Goal: Task Accomplishment & Management: Use online tool/utility

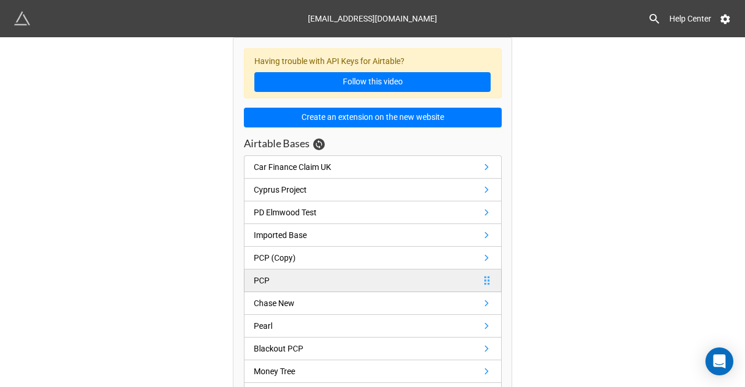
click at [320, 276] on link "PCP" at bounding box center [373, 280] width 258 height 23
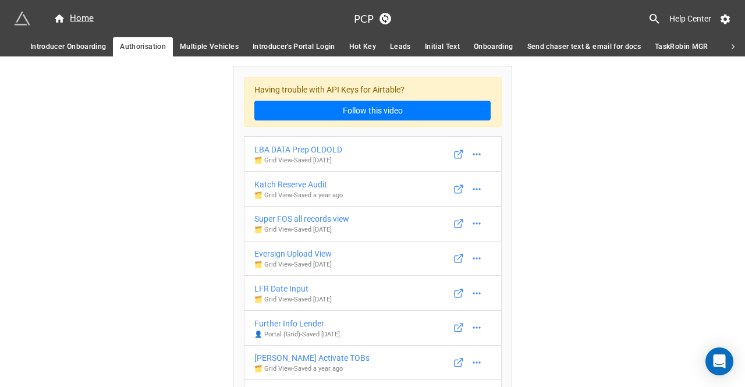
click at [654, 16] on icon at bounding box center [655, 19] width 10 height 10
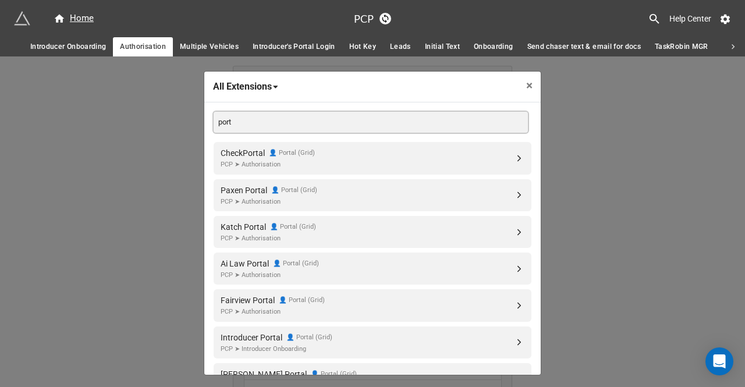
click at [377, 116] on input "port" at bounding box center [371, 122] width 314 height 21
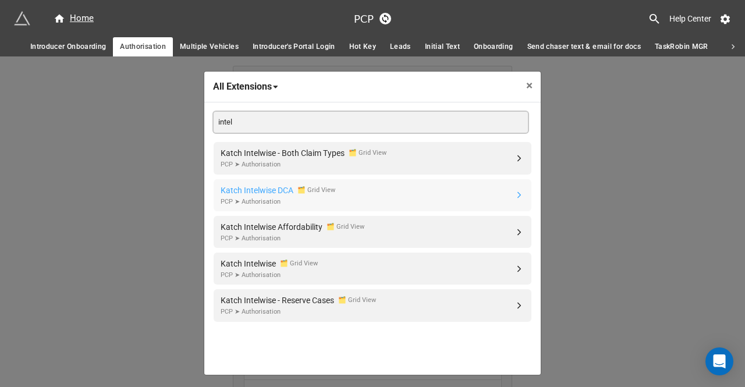
type input "intel"
click at [261, 197] on div "PCP ➤ Authorisation" at bounding box center [278, 202] width 115 height 10
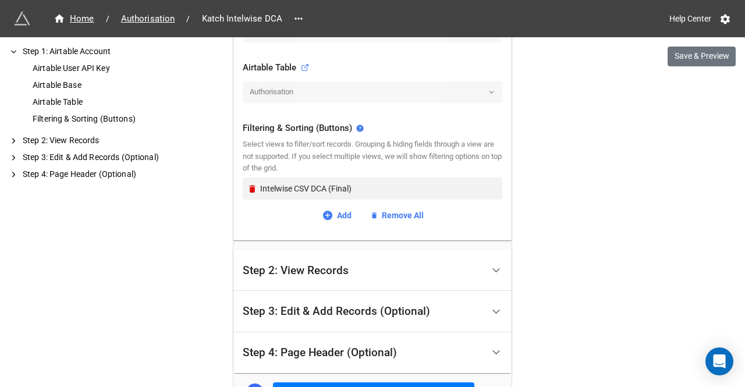
scroll to position [388, 0]
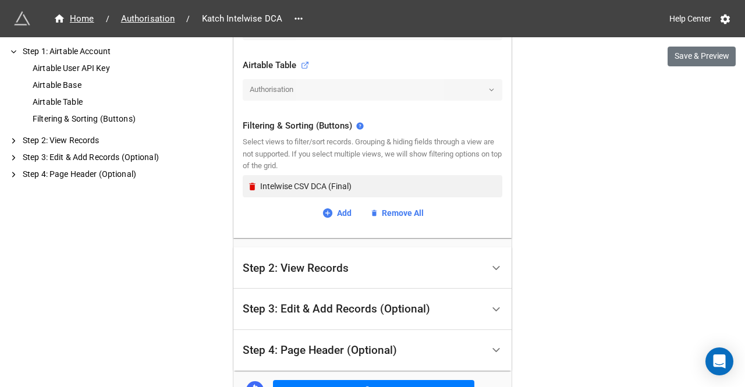
click at [375, 269] on div "Step 2: View Records" at bounding box center [363, 267] width 240 height 27
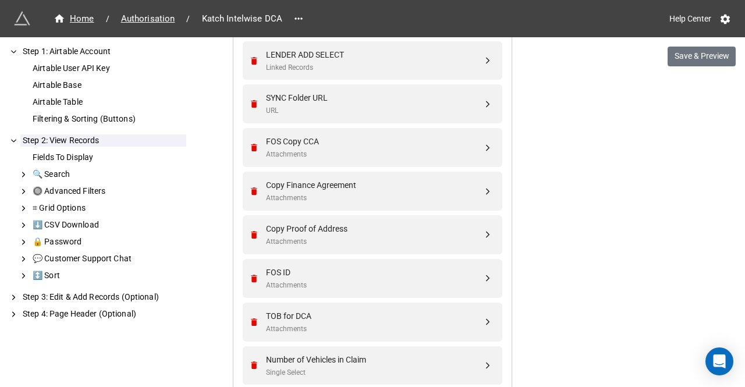
scroll to position [648, 0]
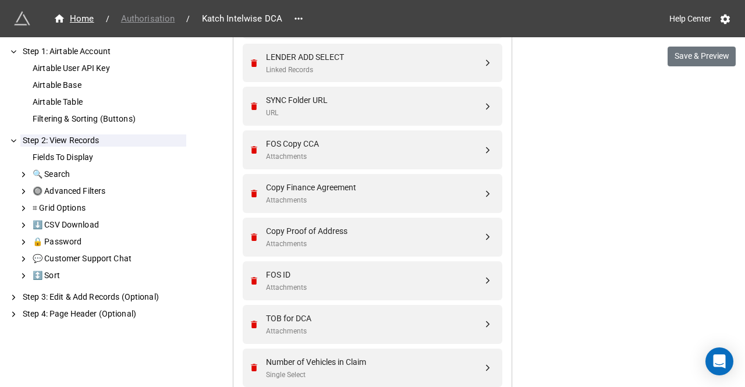
click at [157, 16] on span "Authorisation" at bounding box center [148, 18] width 68 height 13
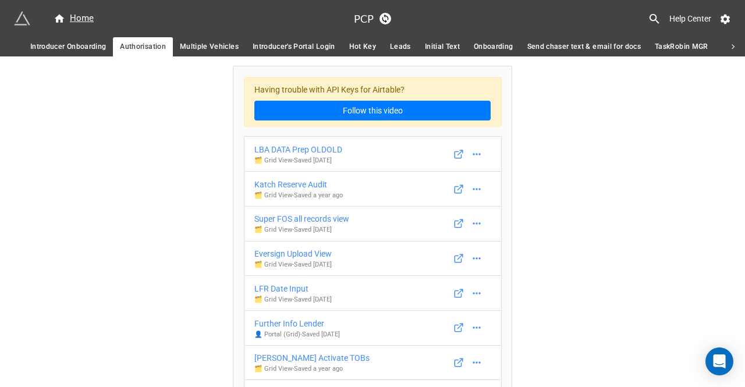
click at [657, 24] on icon at bounding box center [654, 18] width 13 height 13
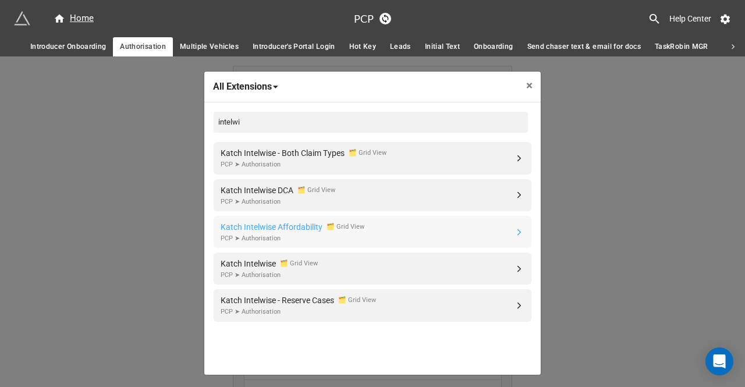
type input "intelwi"
click at [301, 228] on div "Katch Intelwise Affordability" at bounding box center [272, 227] width 102 height 13
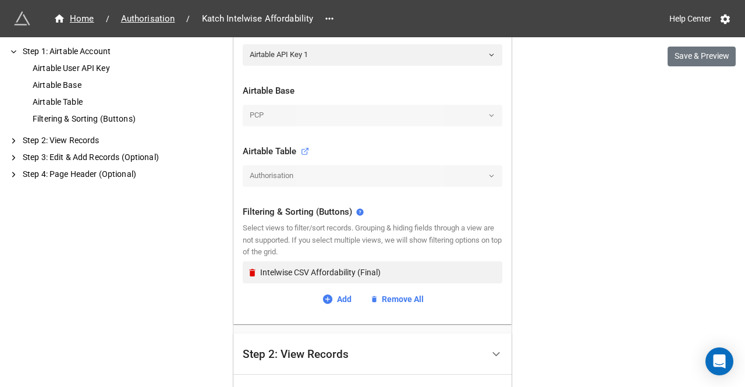
scroll to position [339, 0]
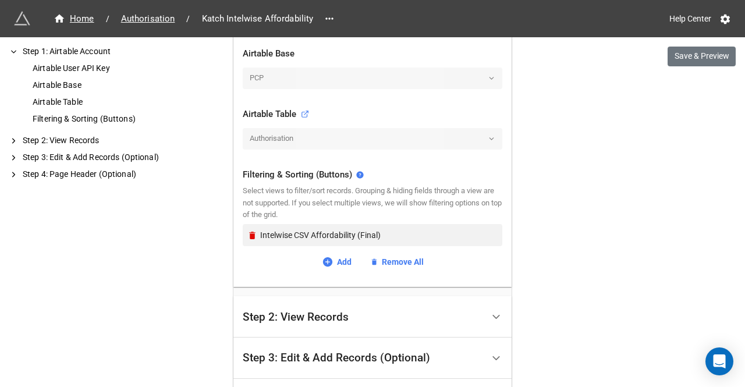
click at [322, 315] on div "Step 2: View Records" at bounding box center [296, 317] width 106 height 12
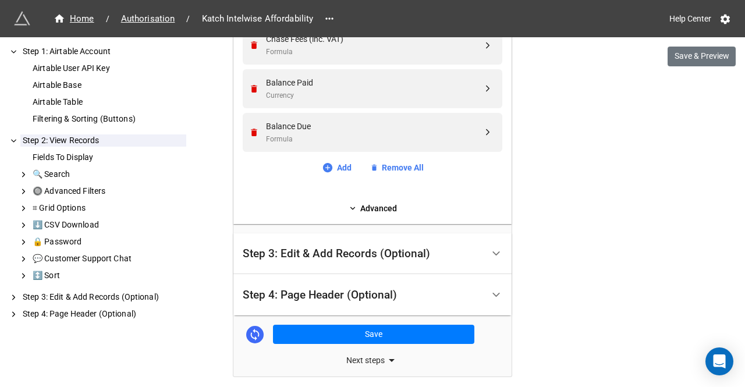
scroll to position [1379, 0]
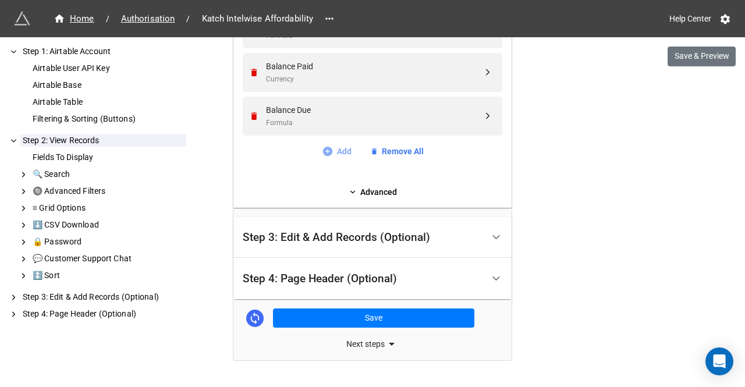
click at [334, 150] on link "Add" at bounding box center [337, 151] width 30 height 13
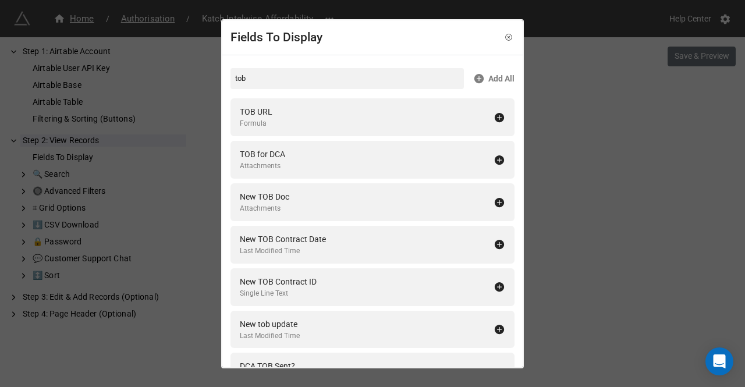
type input "tob"
click at [334, 150] on div "TOB for DCA Attachments" at bounding box center [367, 160] width 254 height 24
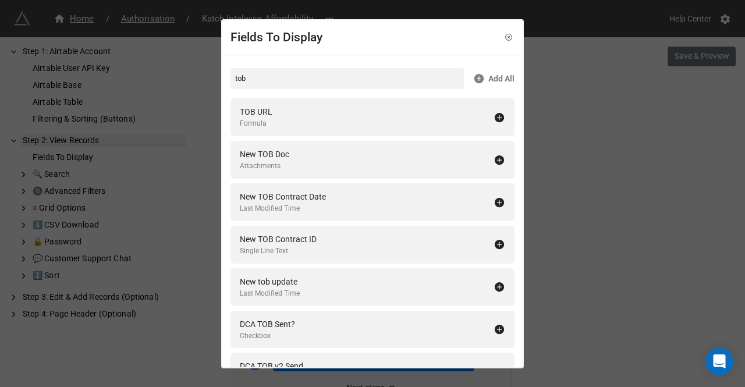
click at [645, 178] on div "Fields To Display tob Add All TOB URL Formula New TOB Doc Attachments New TOB C…" at bounding box center [372, 193] width 745 height 387
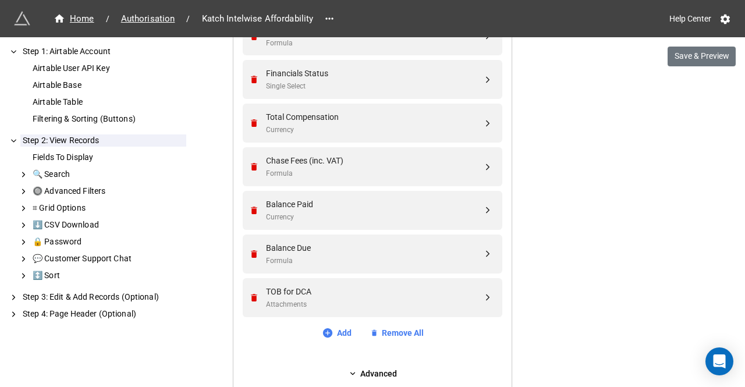
scroll to position [1244, 0]
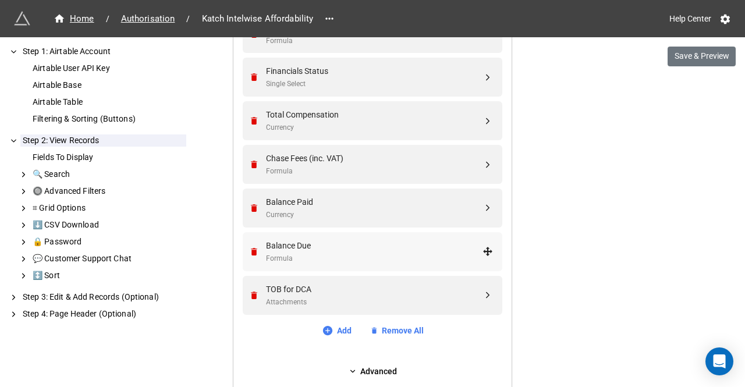
drag, startPoint x: 462, startPoint y: 299, endPoint x: 459, endPoint y: 239, distance: 60.6
click at [306, 298] on div "Attachments" at bounding box center [374, 302] width 217 height 11
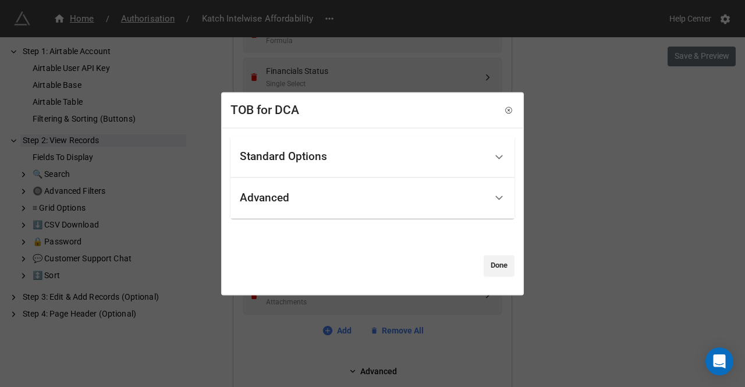
click at [315, 153] on div "Standard Options" at bounding box center [283, 157] width 87 height 12
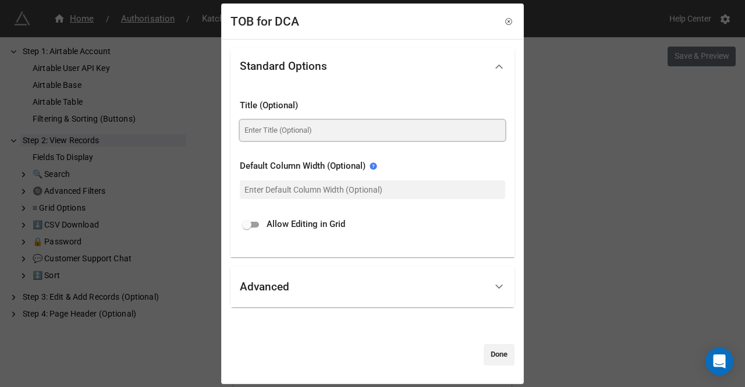
click at [269, 132] on input at bounding box center [372, 130] width 265 height 21
type input "Renewed TOB"
click at [491, 352] on link "Done" at bounding box center [499, 354] width 31 height 21
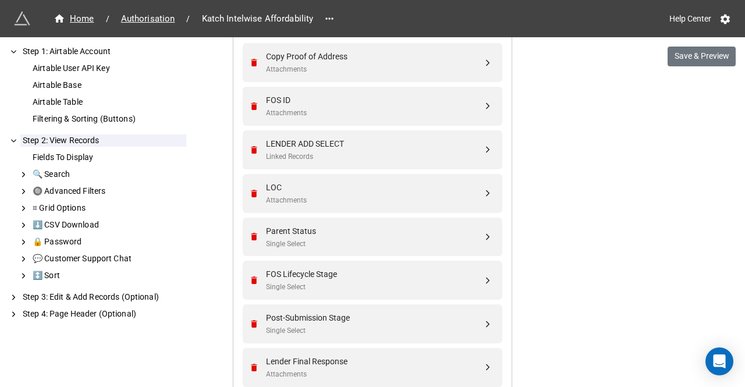
scroll to position [814, 0]
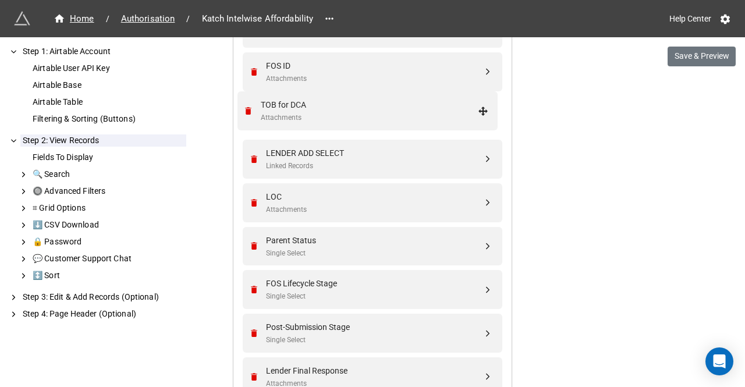
drag, startPoint x: 486, startPoint y: 296, endPoint x: 483, endPoint y: 112, distance: 183.4
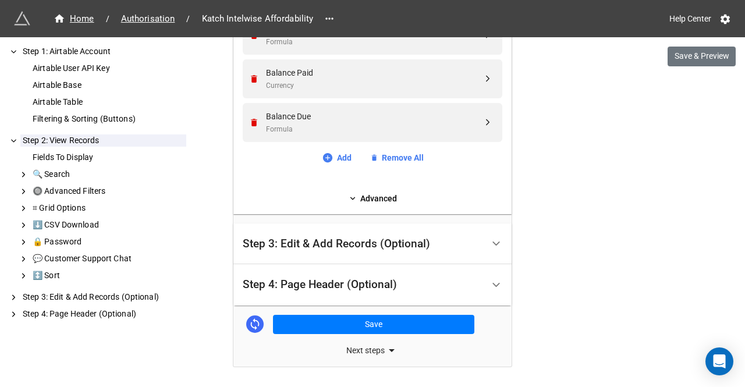
scroll to position [1424, 0]
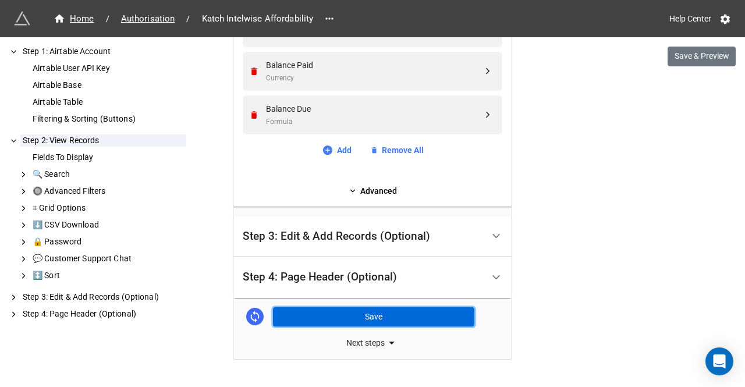
click at [437, 308] on button "Save" at bounding box center [373, 317] width 201 height 20
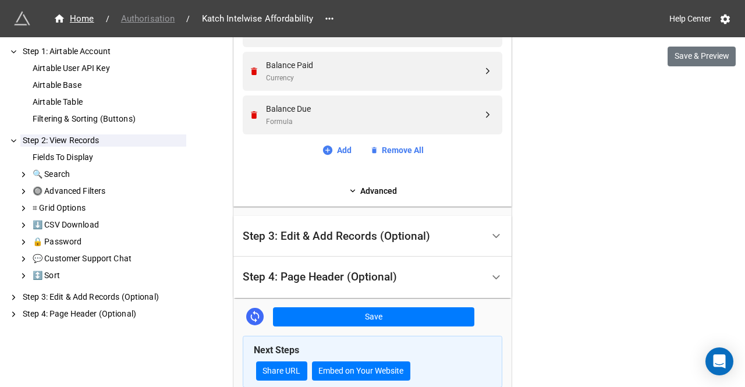
click at [150, 13] on span "Authorisation" at bounding box center [148, 18] width 68 height 13
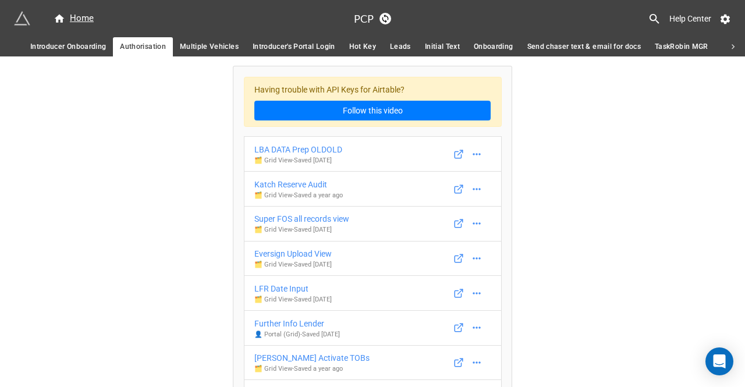
click at [654, 17] on icon at bounding box center [654, 18] width 13 height 13
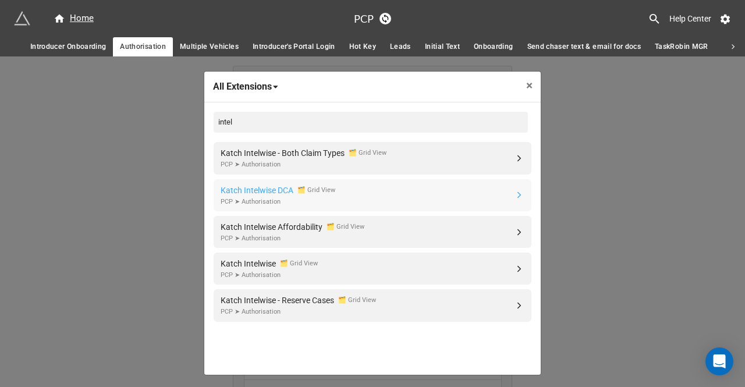
type input "intel"
click at [260, 190] on div "Katch Intelwise DCA" at bounding box center [257, 190] width 73 height 13
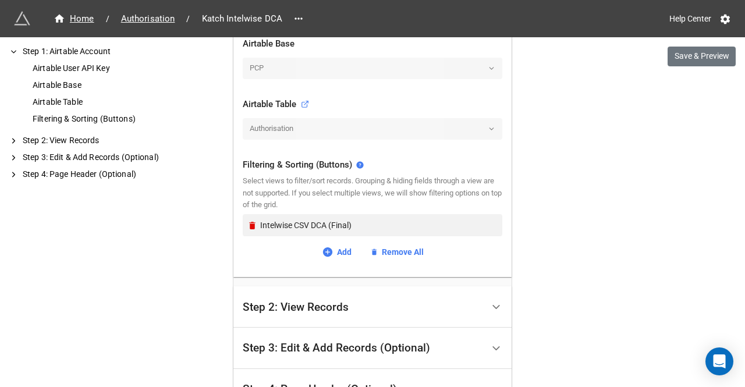
scroll to position [399, 0]
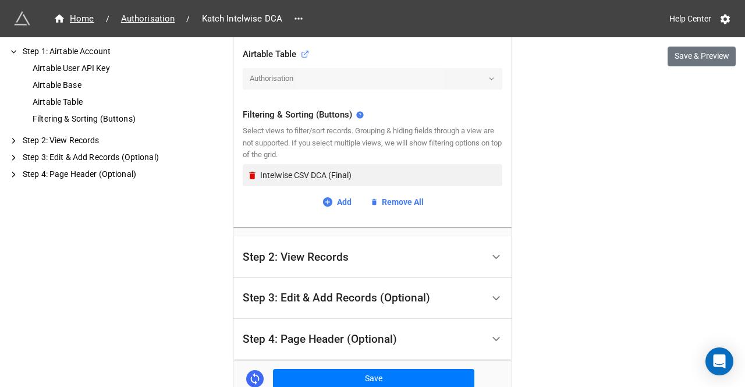
click at [370, 249] on div "Step 2: View Records" at bounding box center [363, 256] width 240 height 27
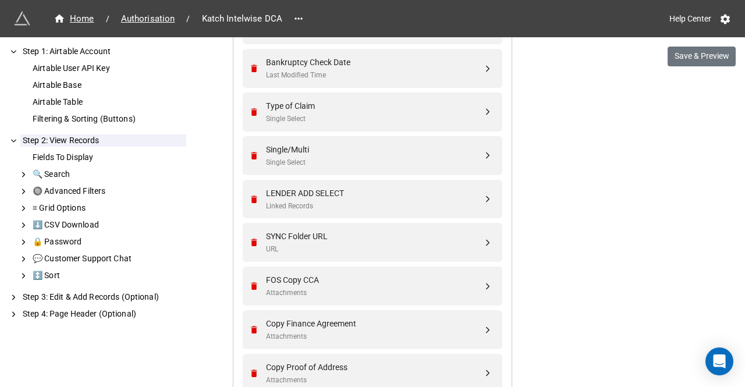
scroll to position [851, 0]
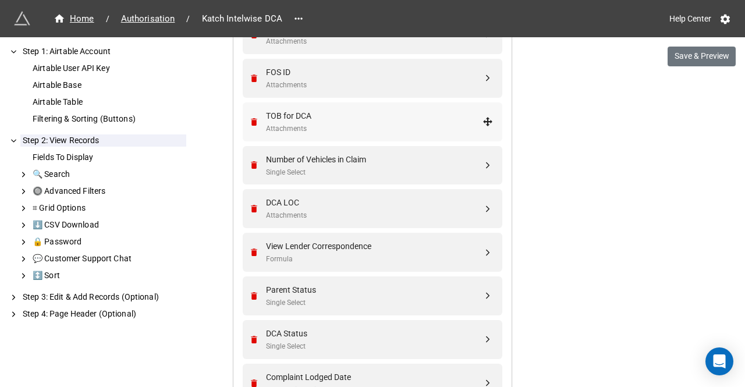
click at [324, 109] on div "TOB for DCA" at bounding box center [374, 115] width 217 height 13
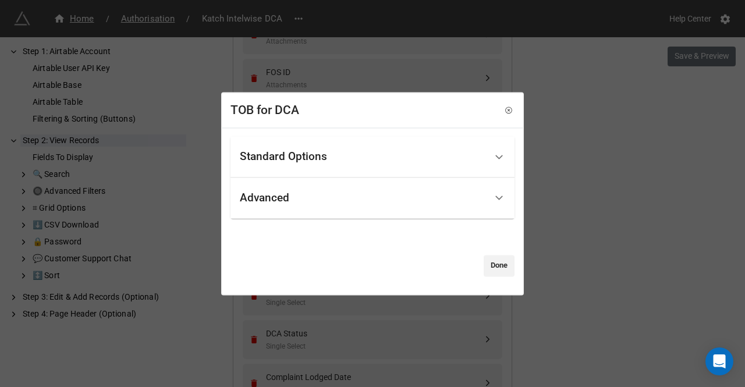
click at [311, 159] on div "Standard Options" at bounding box center [283, 157] width 87 height 12
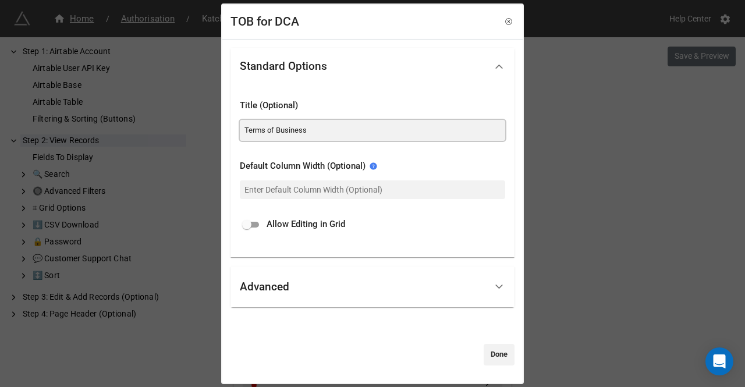
drag, startPoint x: 314, startPoint y: 128, endPoint x: 237, endPoint y: 126, distance: 77.4
click at [237, 126] on div "Title (Optional) Terms of Business Default Column Width (Optional) Allow Editin…" at bounding box center [372, 171] width 284 height 172
click at [245, 129] on input "Terms of Business" at bounding box center [372, 130] width 265 height 21
type input "Renewed TOB"
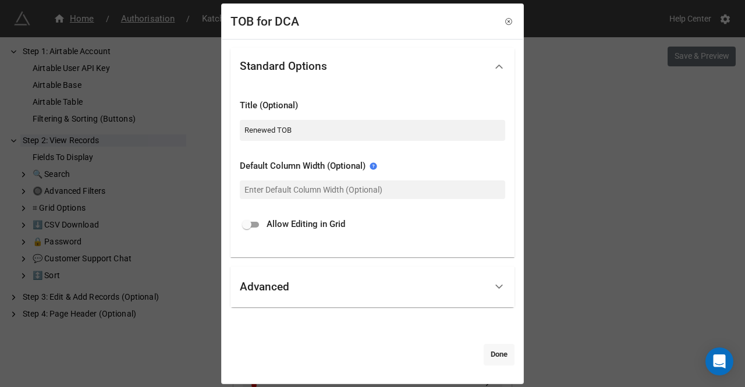
click at [501, 356] on link "Done" at bounding box center [499, 354] width 31 height 21
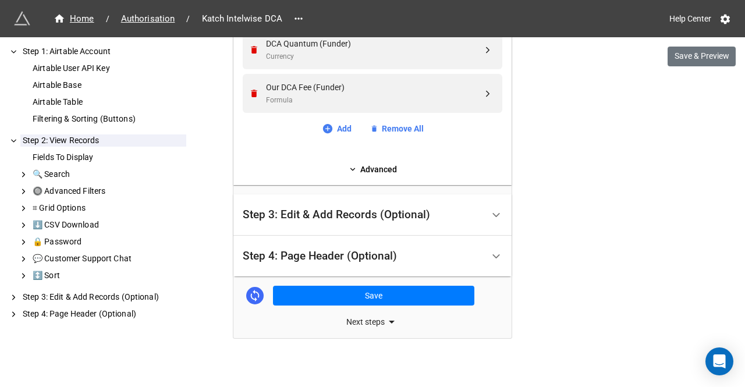
scroll to position [1278, 0]
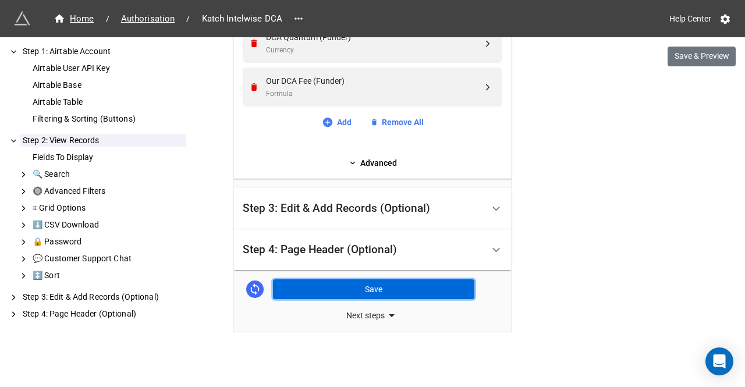
click at [428, 288] on button "Save" at bounding box center [373, 289] width 201 height 20
